Goal: Information Seeking & Learning: Learn about a topic

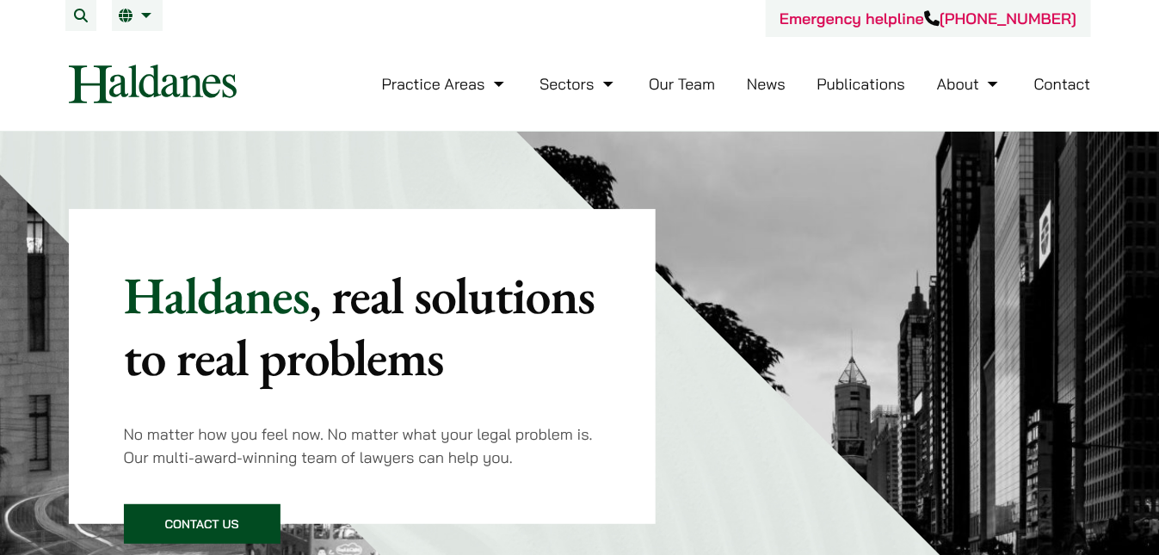
click at [0, 0] on button "Open menu" at bounding box center [0, 0] width 0 height 0
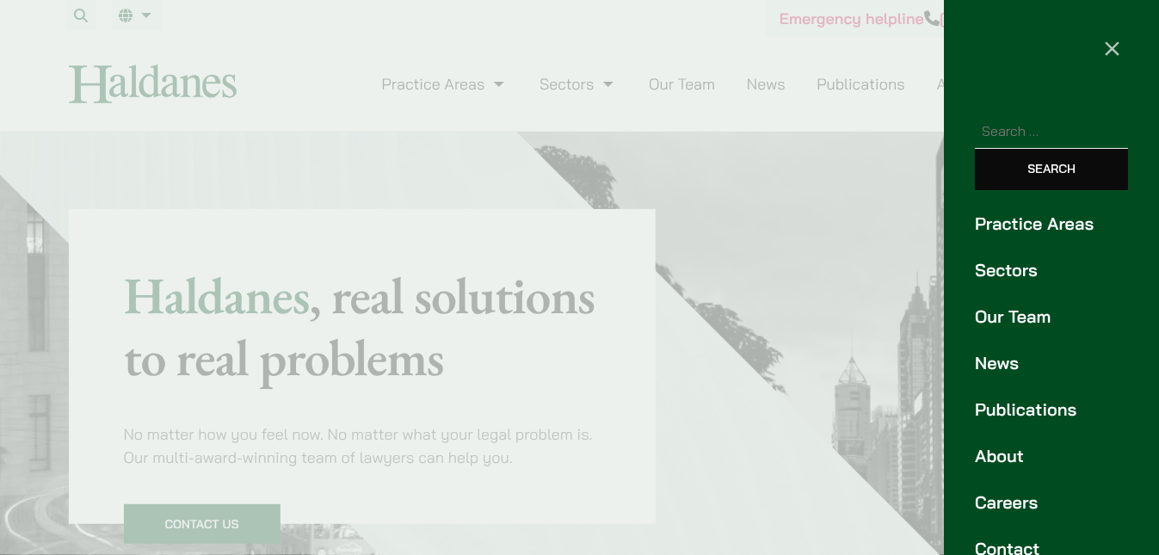
scroll to position [86, 0]
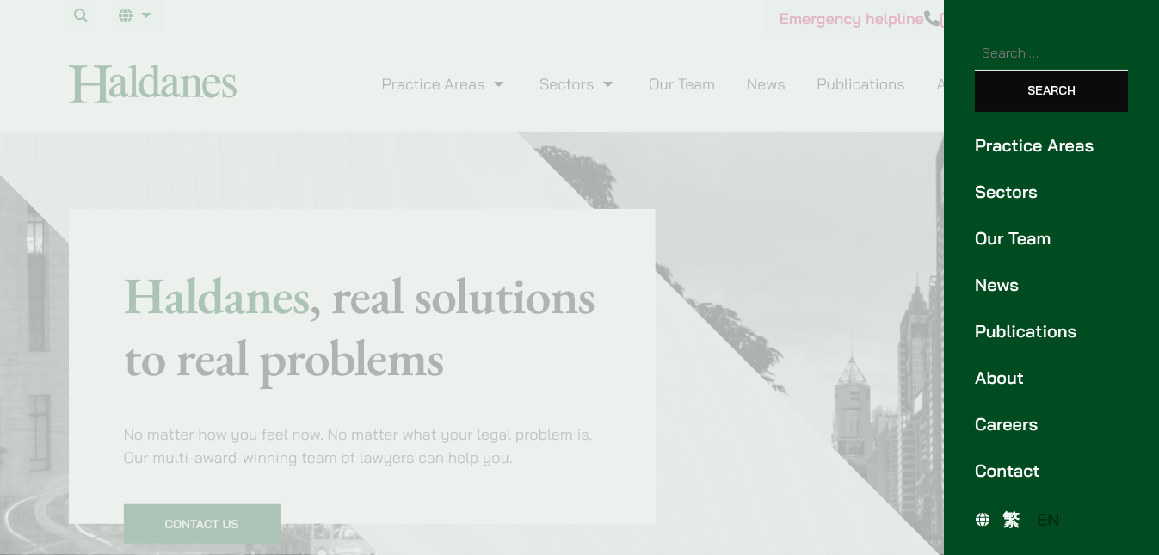
click at [1036, 251] on link "Our Team" at bounding box center [1051, 238] width 153 height 26
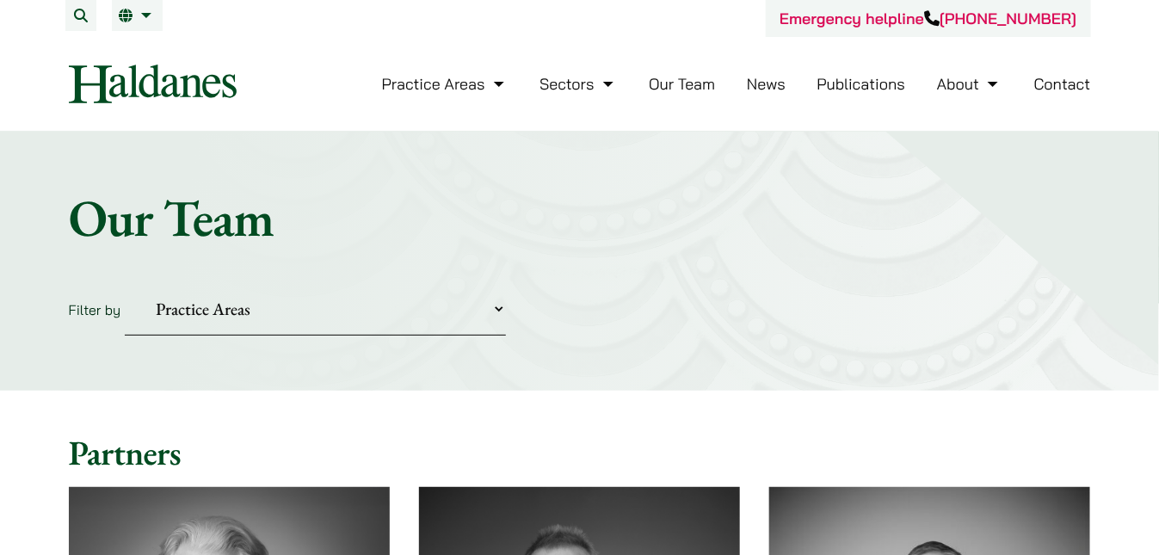
click at [0, 0] on button "Open menu" at bounding box center [0, 0] width 0 height 0
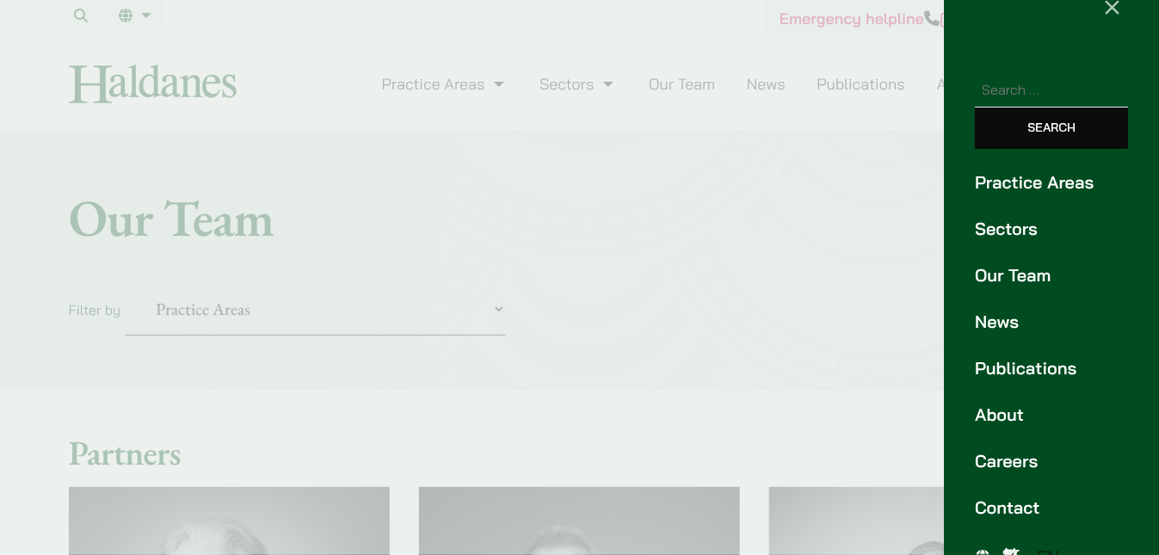
scroll to position [34, 0]
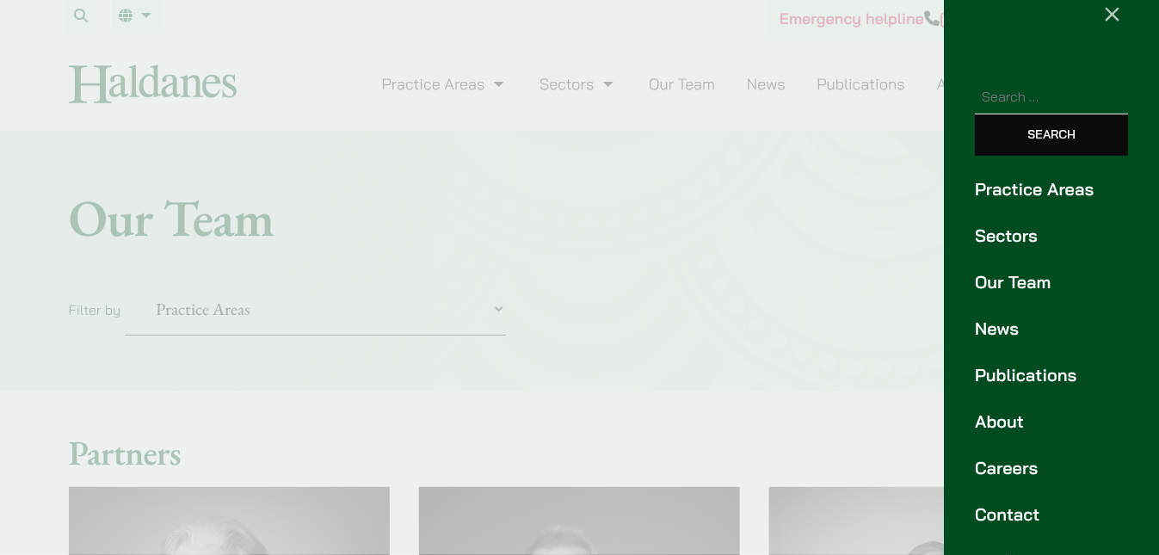
click at [1023, 202] on link "Practice Areas" at bounding box center [1051, 189] width 153 height 26
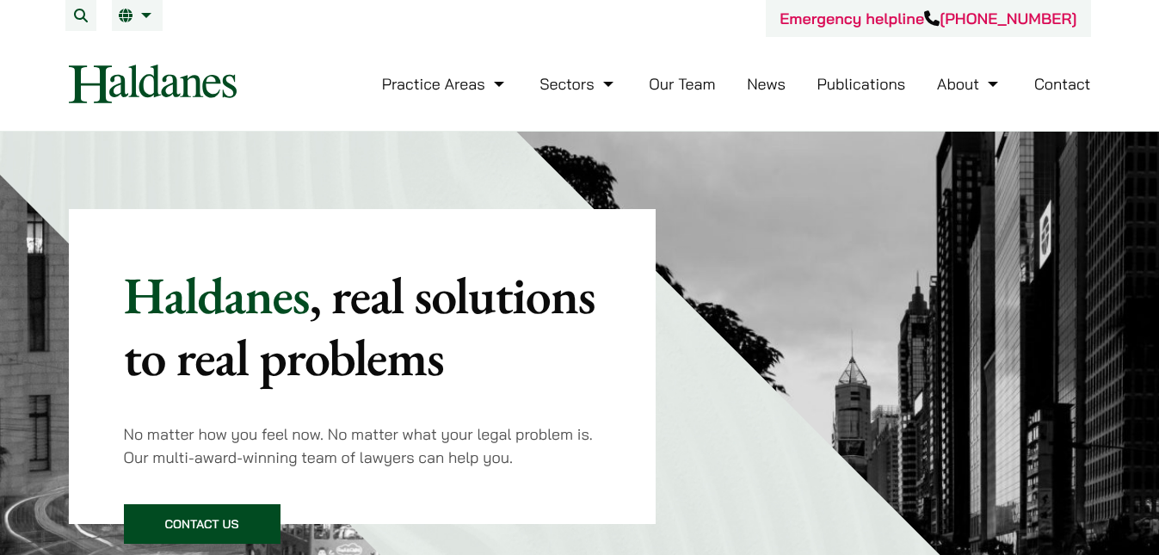
scroll to position [1307, 0]
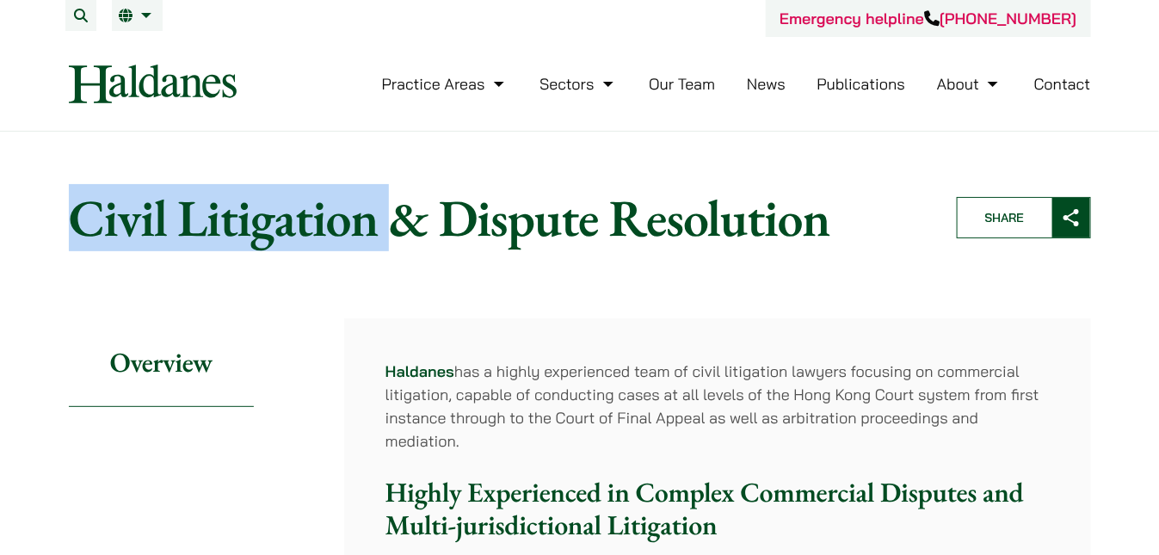
drag, startPoint x: 41, startPoint y: 260, endPoint x: 430, endPoint y: 300, distance: 391.1
click at [432, 249] on h1 "Civil Litigation & Dispute Resolution" at bounding box center [498, 218] width 859 height 62
copy h1 "Civil Litigation"
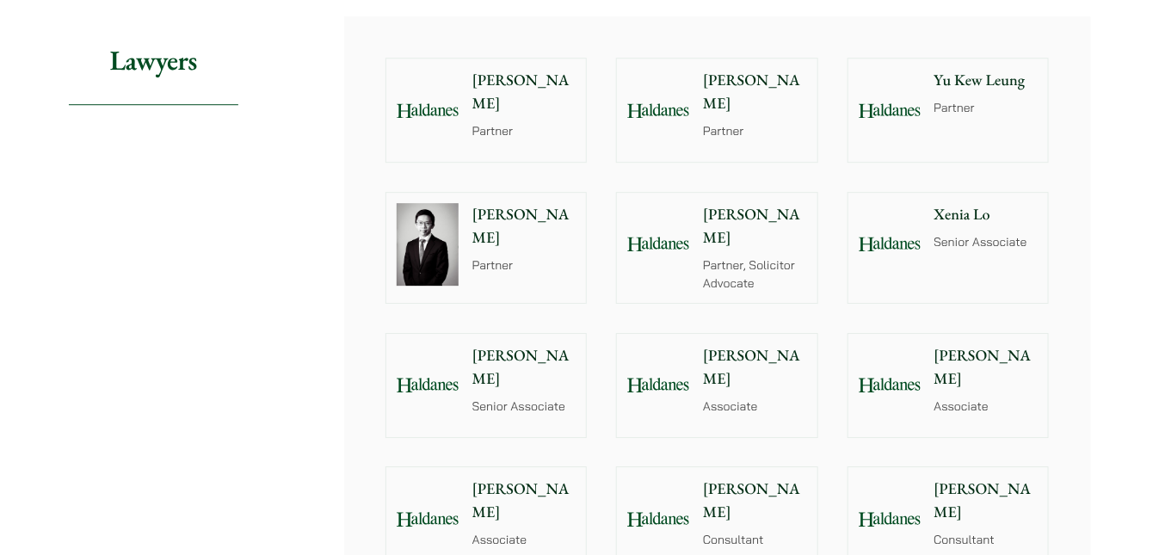
scroll to position [1635, 0]
